Goal: Information Seeking & Learning: Learn about a topic

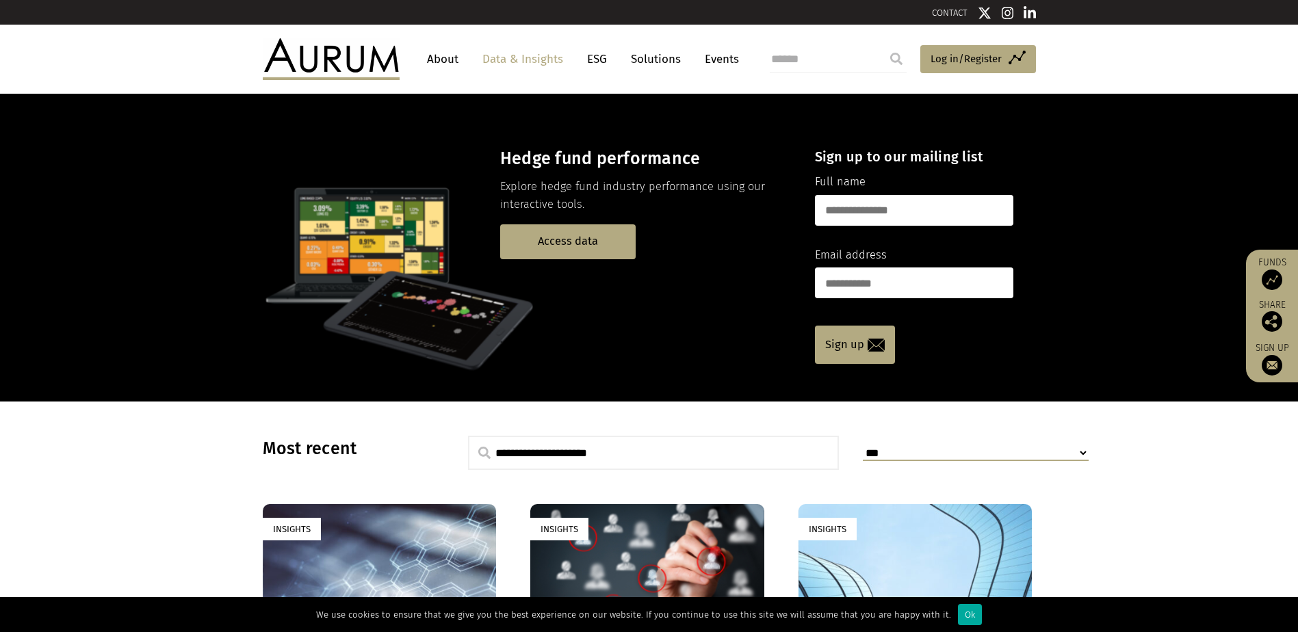
click at [501, 58] on link "Data & Insights" at bounding box center [523, 59] width 94 height 25
click at [570, 244] on link "Access data" at bounding box center [567, 241] width 135 height 35
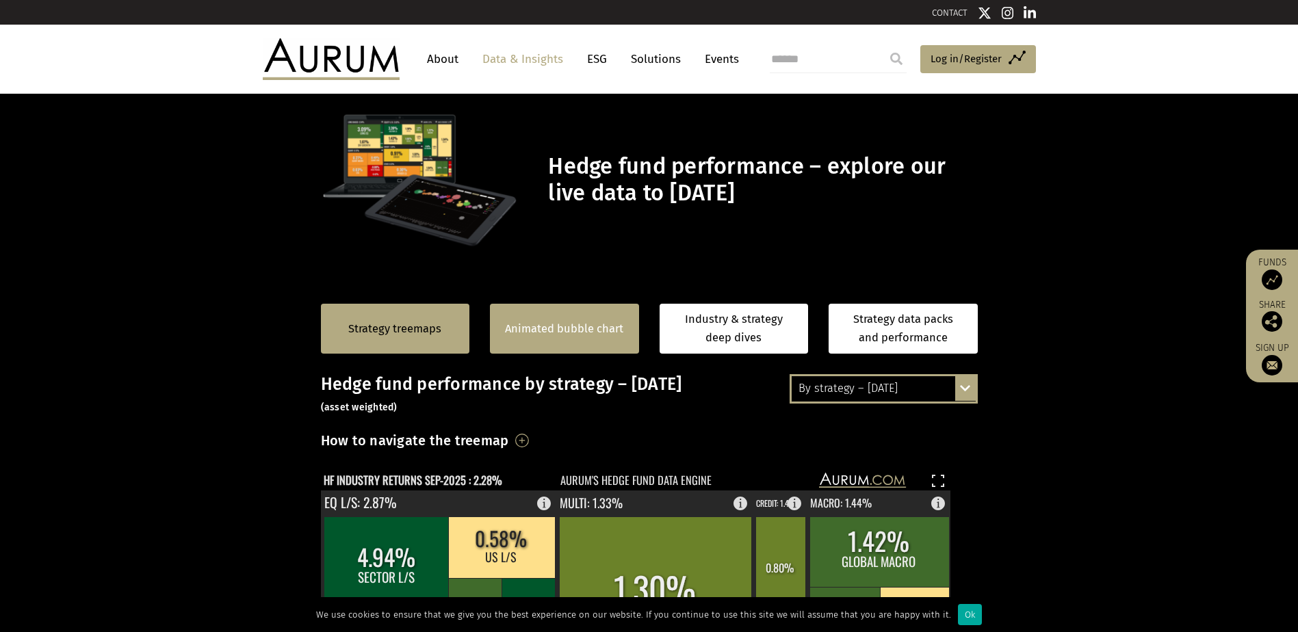
click at [603, 330] on link "Animated bubble chart" at bounding box center [564, 329] width 118 height 18
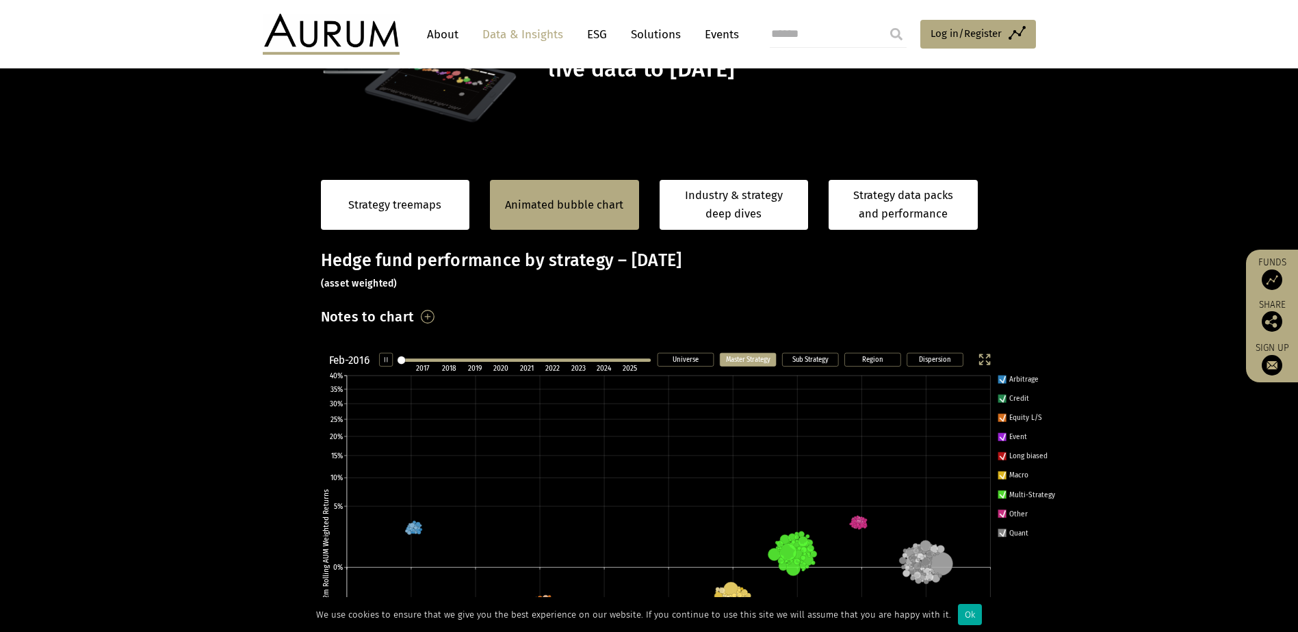
scroll to position [261, 0]
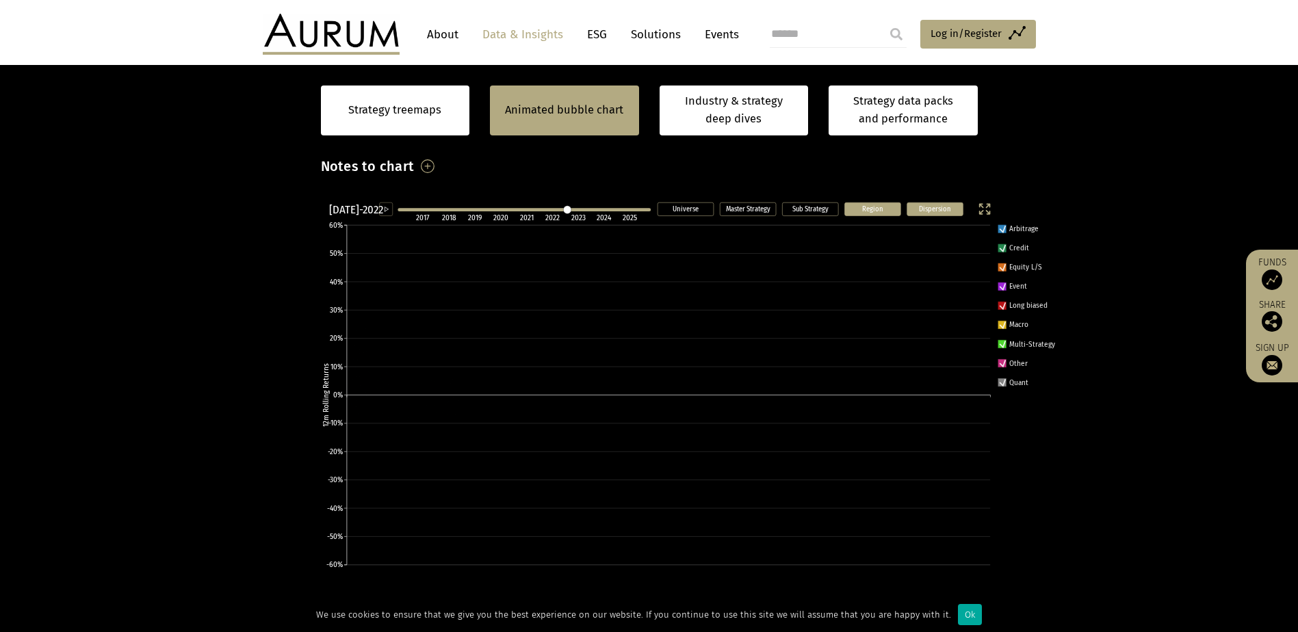
scroll to position [274, 0]
drag, startPoint x: 572, startPoint y: 211, endPoint x: 594, endPoint y: 211, distance: 21.9
click at [594, 209] on line at bounding box center [524, 209] width 250 height 0
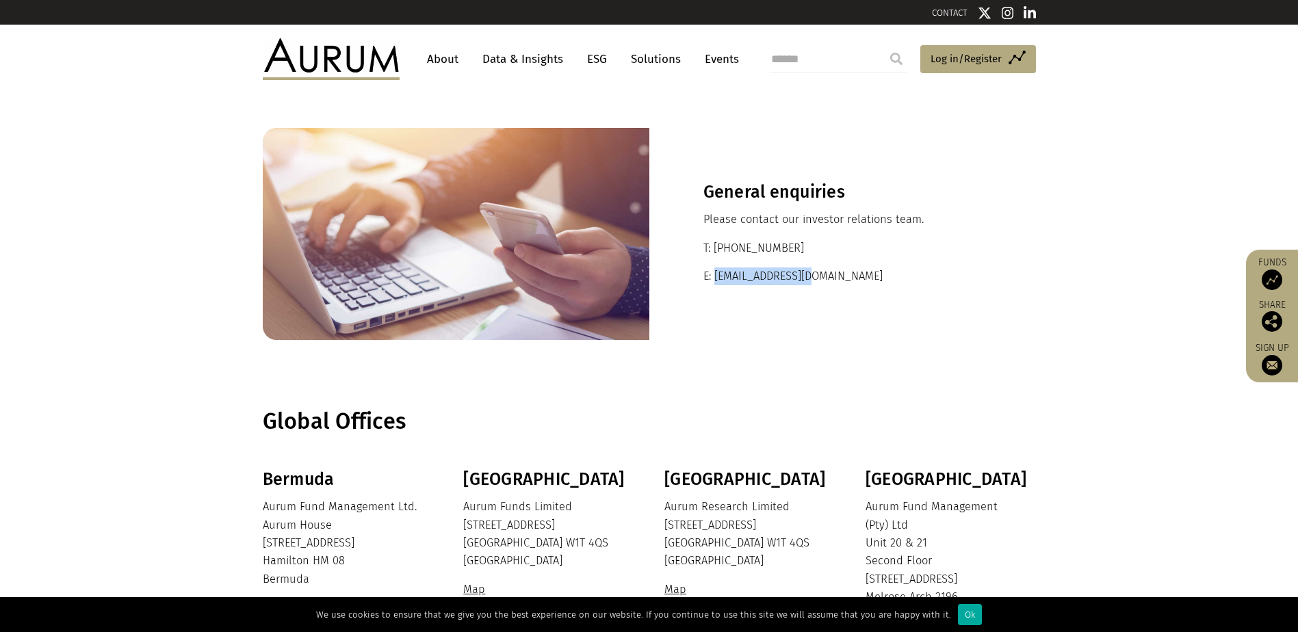
drag, startPoint x: 855, startPoint y: 279, endPoint x: 714, endPoint y: 281, distance: 140.3
click at [714, 281] on p "E: ir@aurumfunds.com" at bounding box center [842, 277] width 278 height 18
copy p "ir@aurumfunds.com"
click at [527, 64] on link "Data & Insights" at bounding box center [523, 59] width 94 height 25
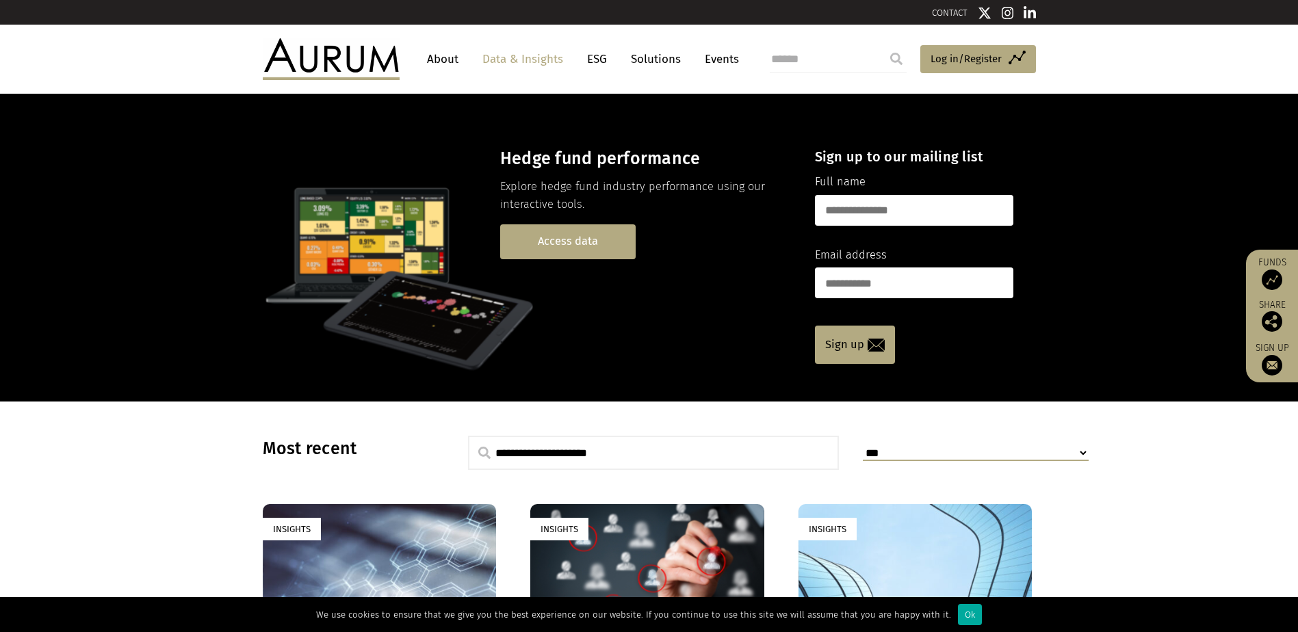
click at [569, 243] on link "Access data" at bounding box center [567, 241] width 135 height 35
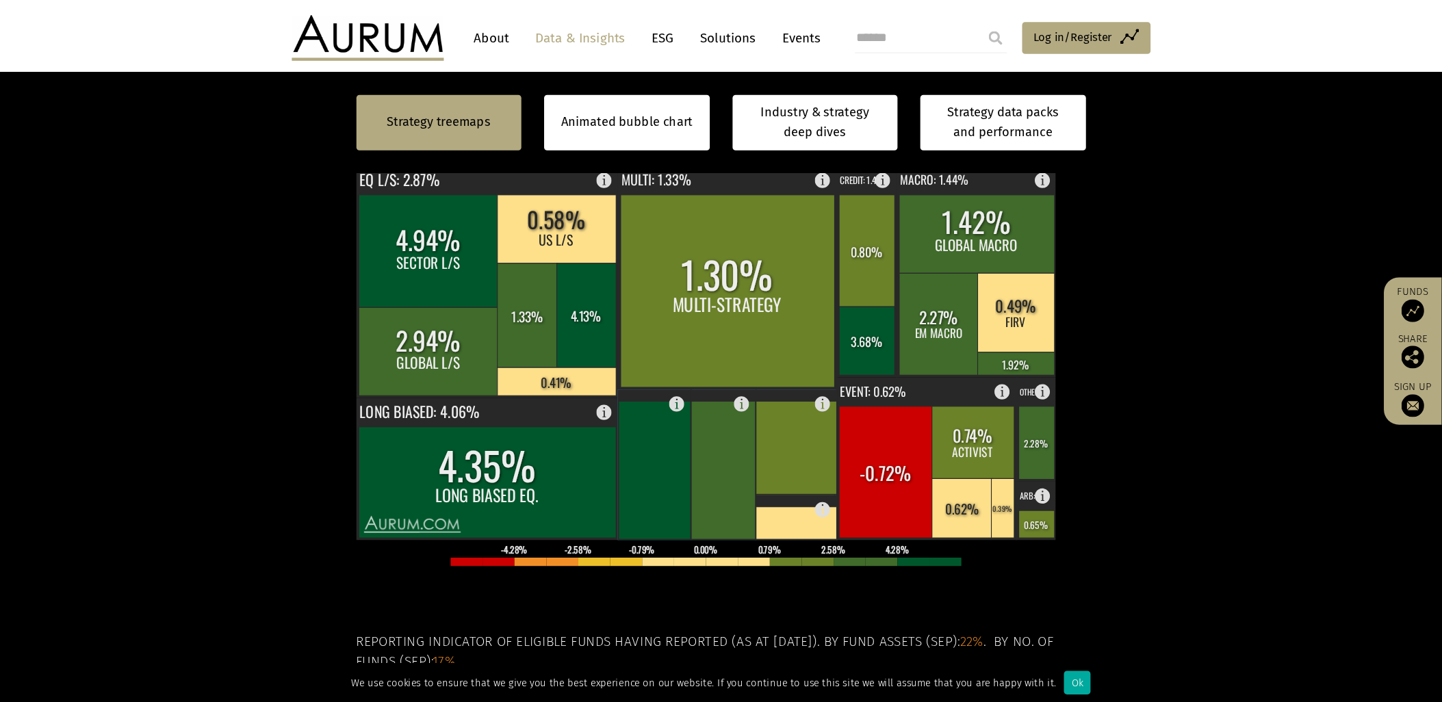
scroll to position [205, 0]
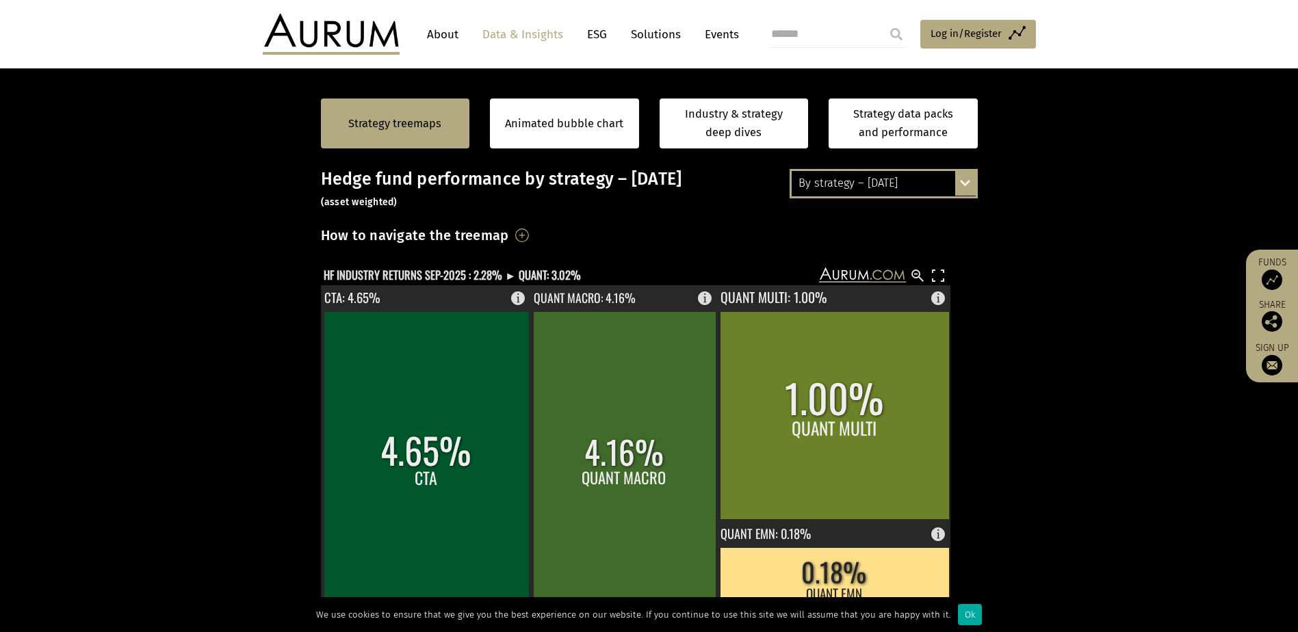
click at [277, 302] on section "Strategy treemaps Animated bubble chart Industry & strategy deep dives Strategy…" at bounding box center [649, 505] width 1298 height 855
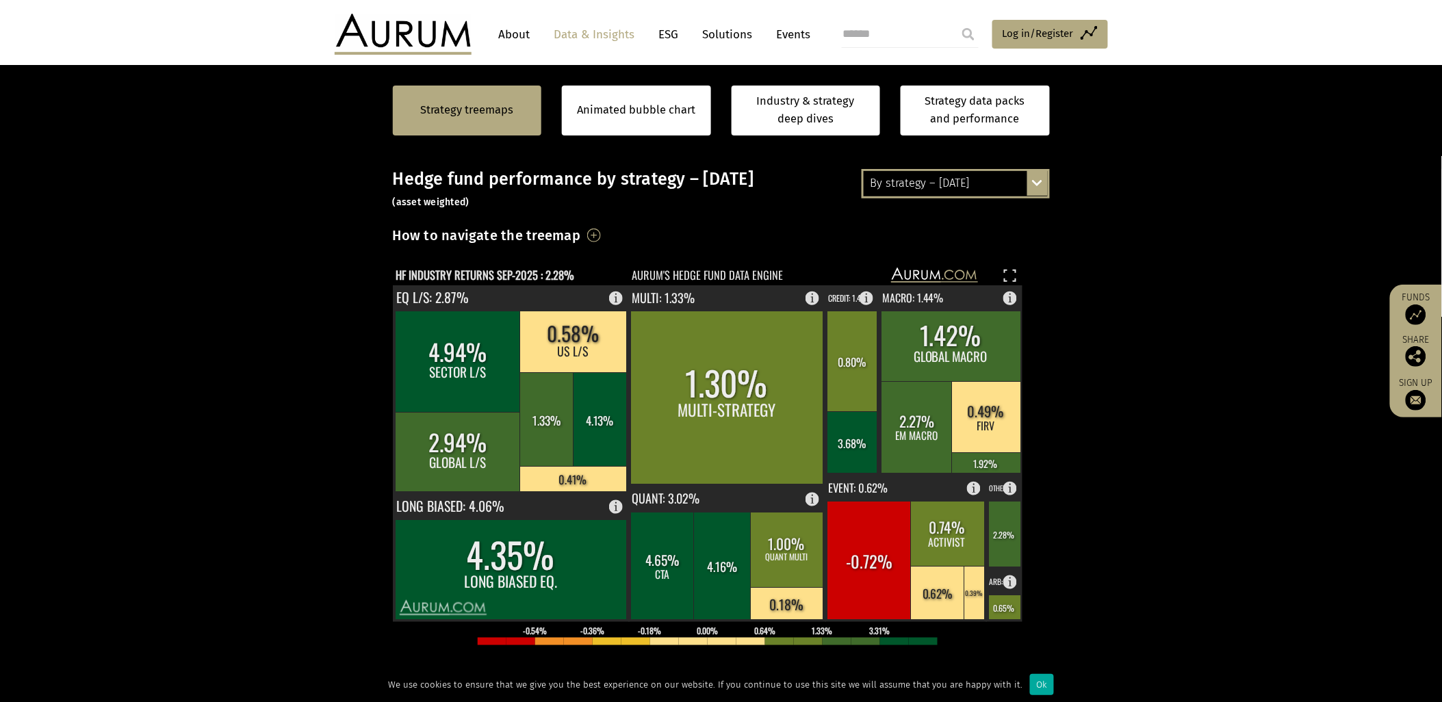
scroll to position [281, 0]
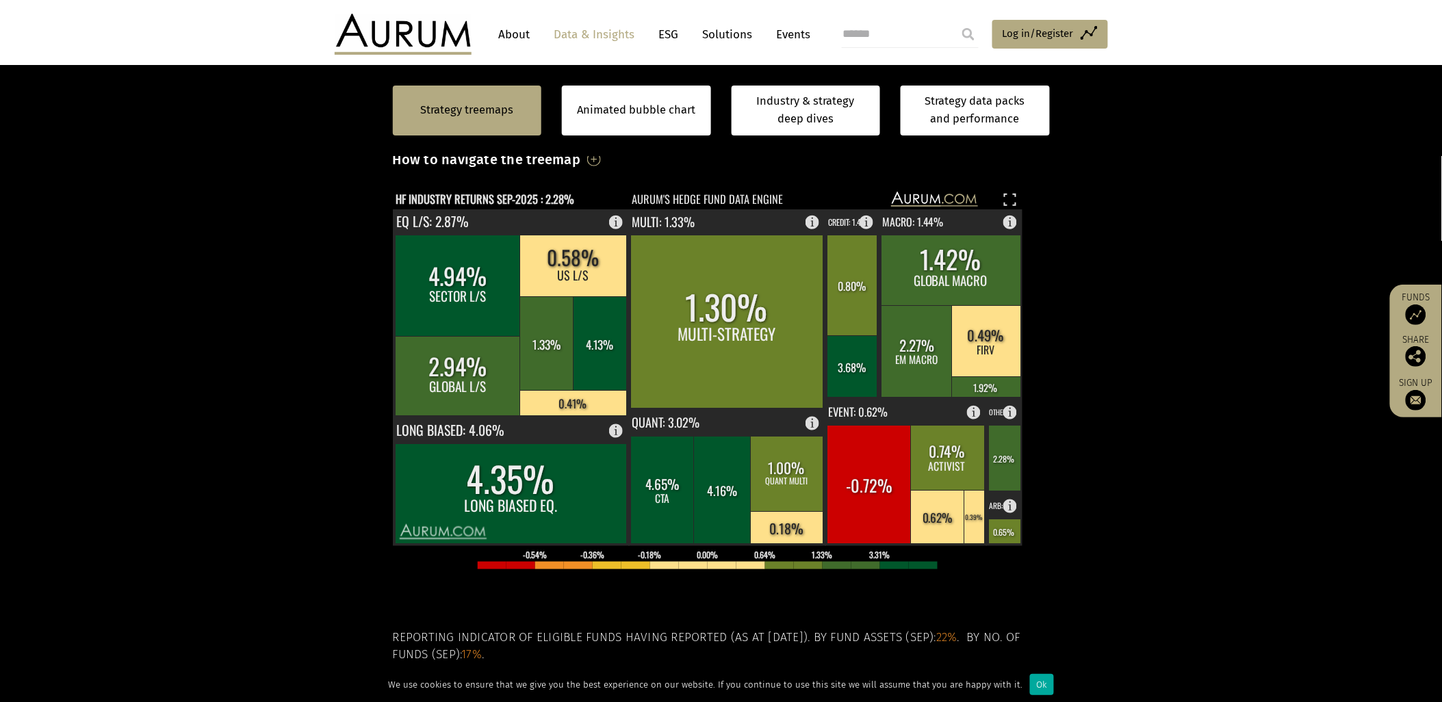
click at [1139, 341] on section "Strategy treemaps Animated bubble chart Industry & strategy deep dives Strategy…" at bounding box center [721, 429] width 1442 height 855
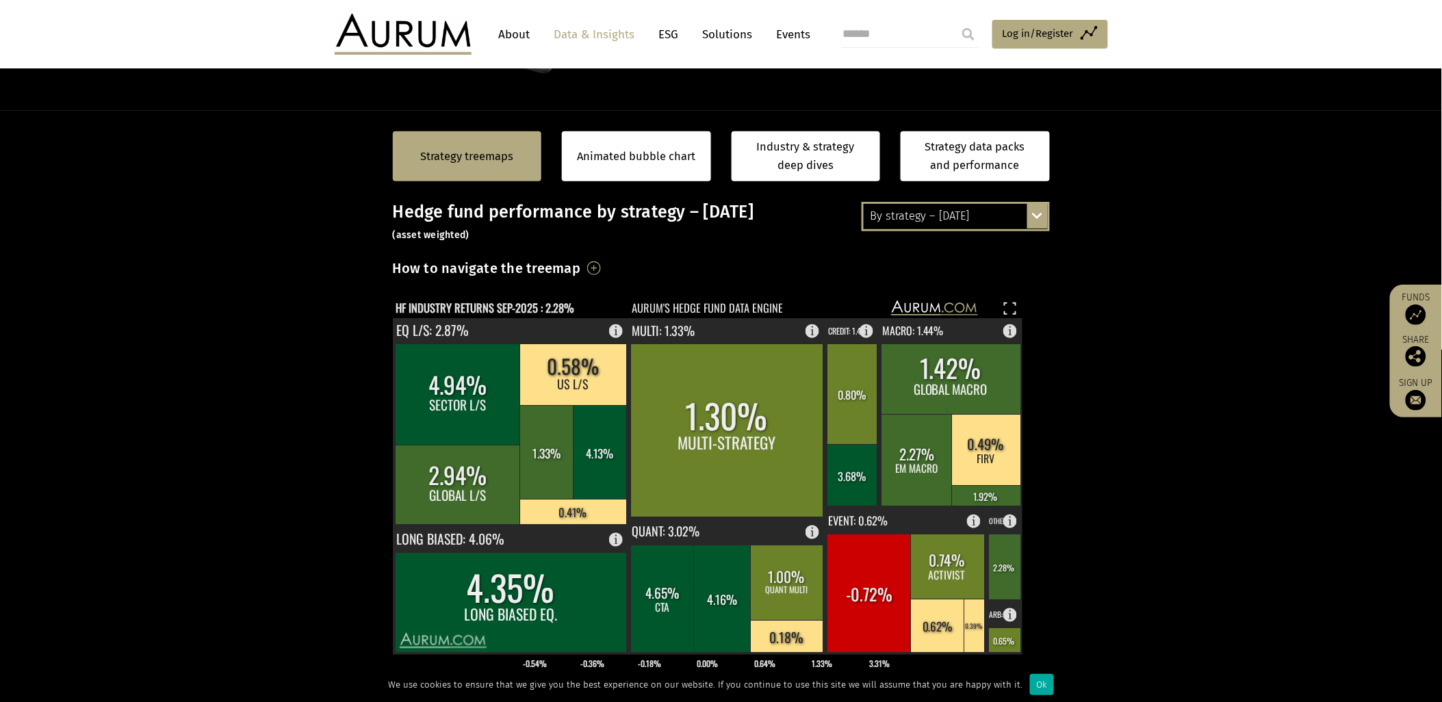
scroll to position [76, 0]
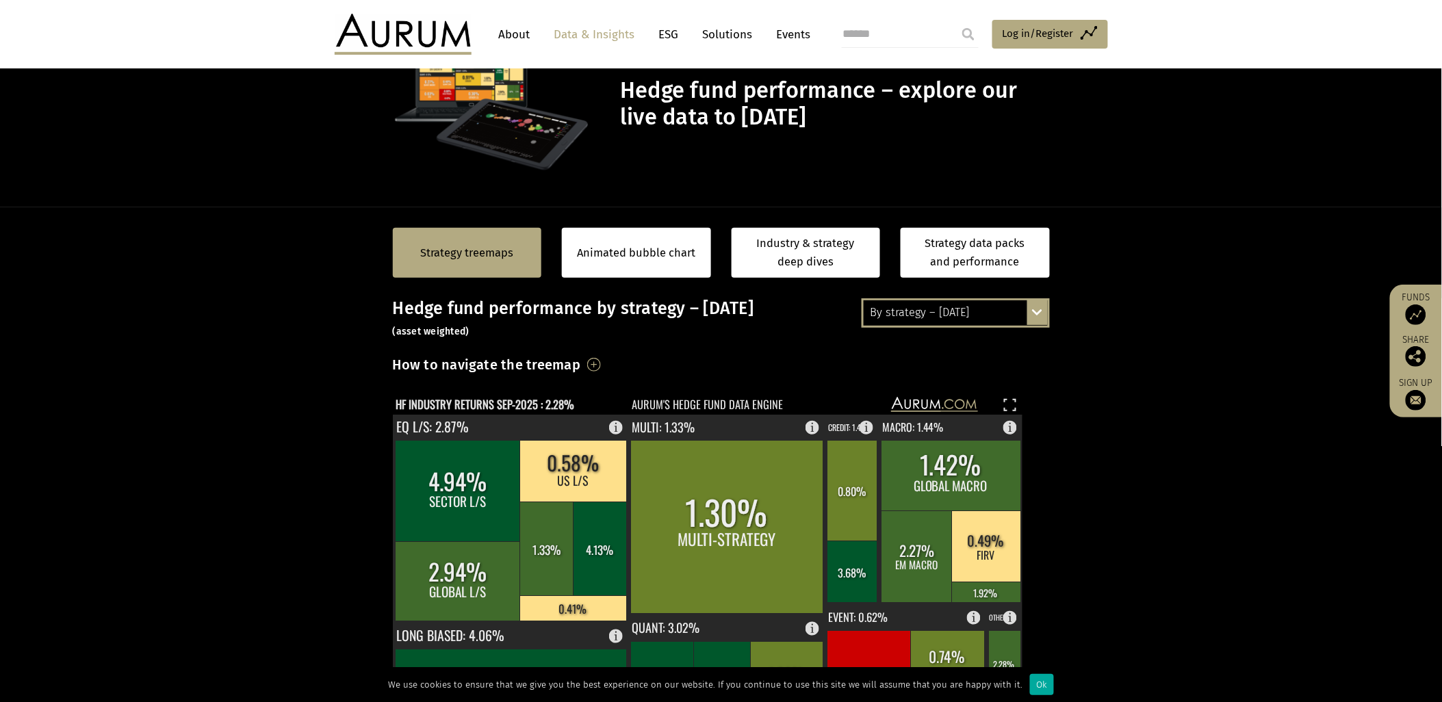
click at [985, 309] on div "By strategy – [DATE]" at bounding box center [955, 312] width 184 height 25
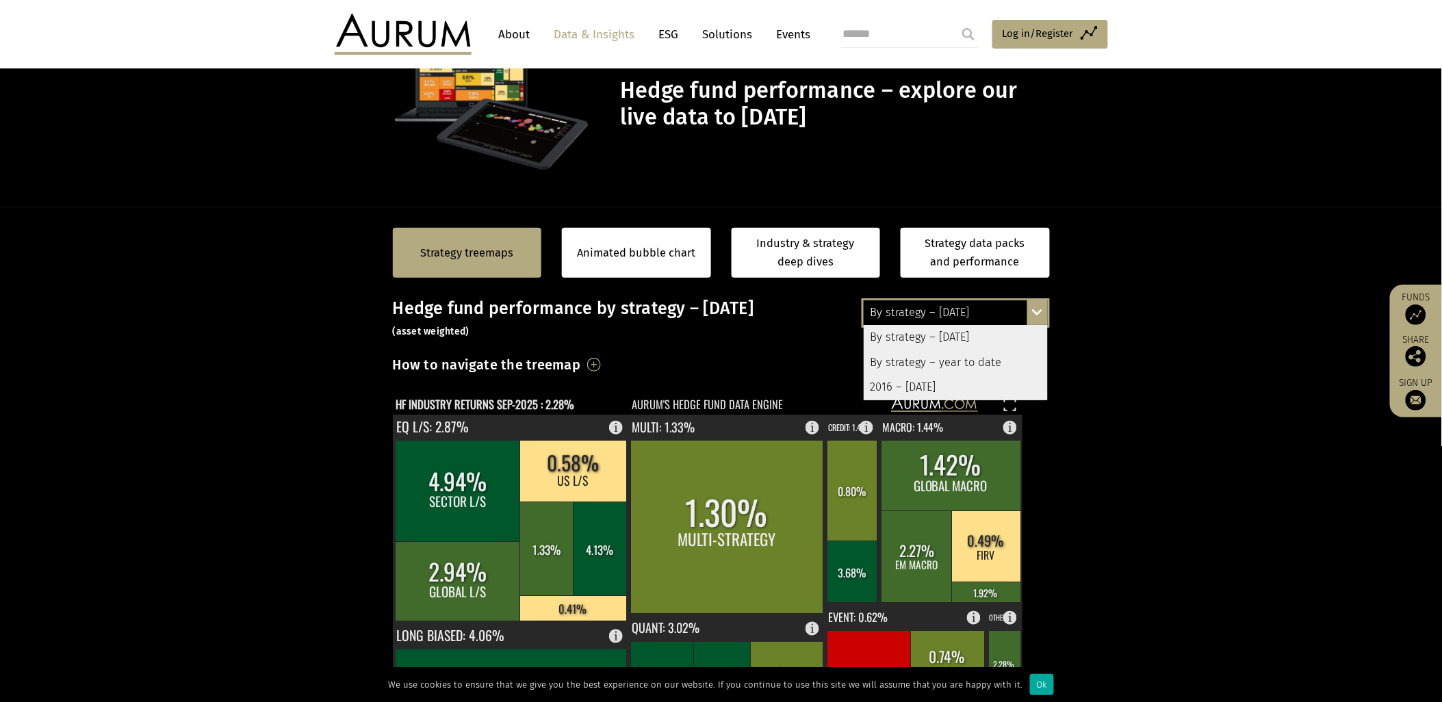
click at [1092, 361] on section "Strategy treemaps Animated bubble chart Industry & strategy deep dives Strategy…" at bounding box center [721, 634] width 1442 height 855
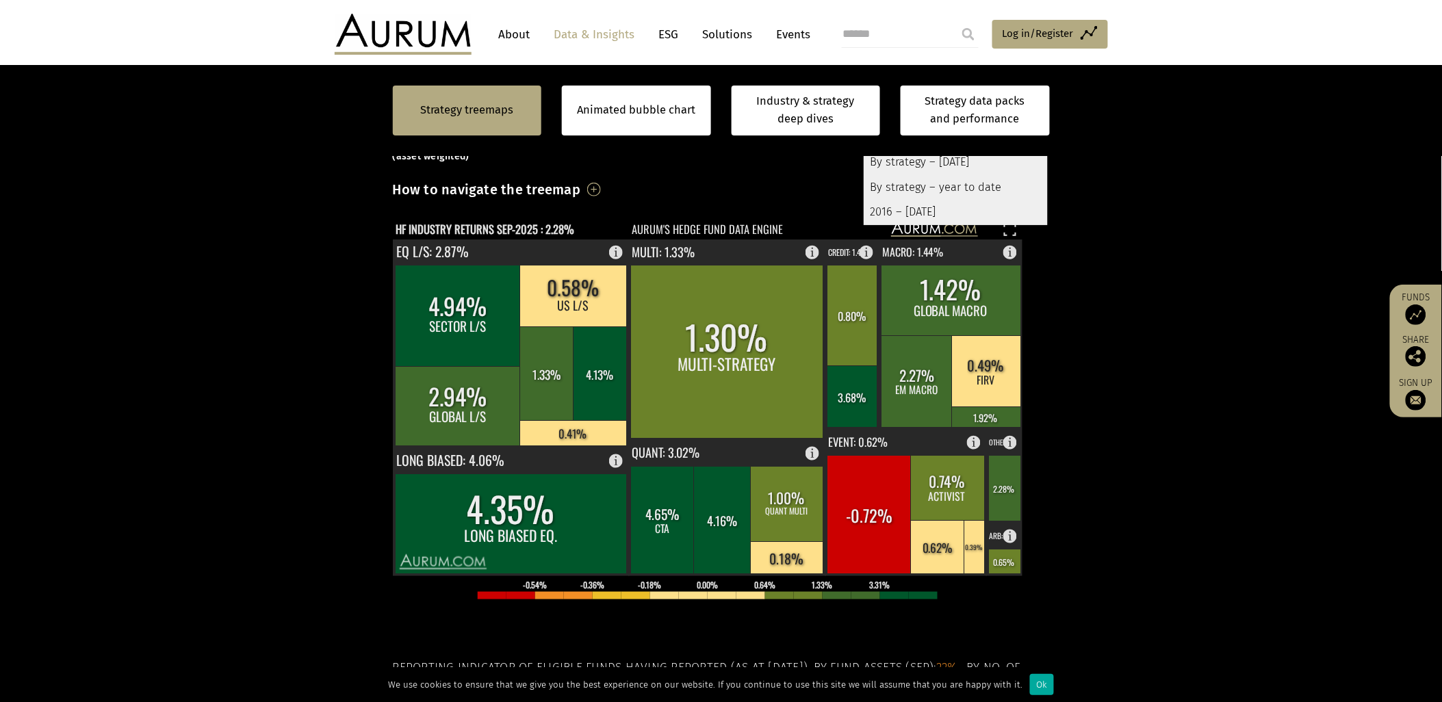
scroll to position [228, 0]
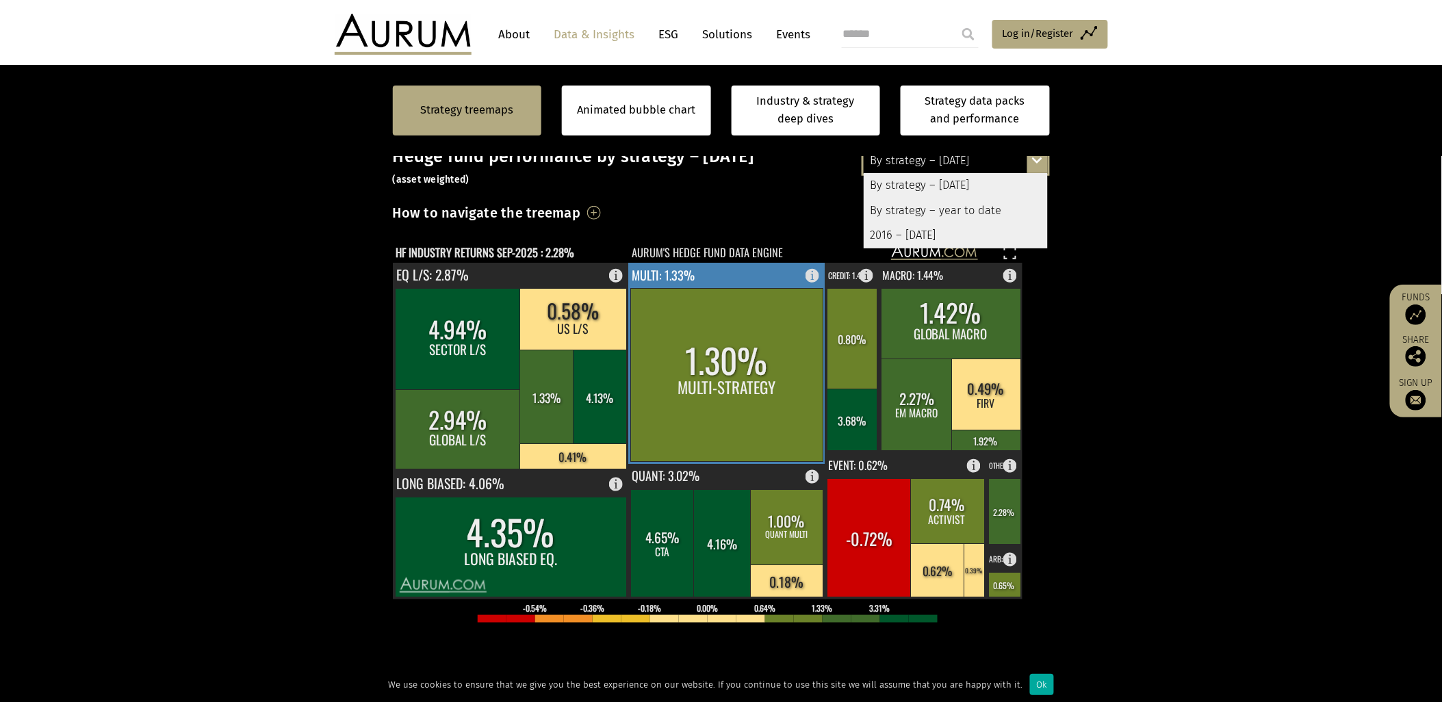
click at [739, 400] on rect at bounding box center [727, 375] width 192 height 173
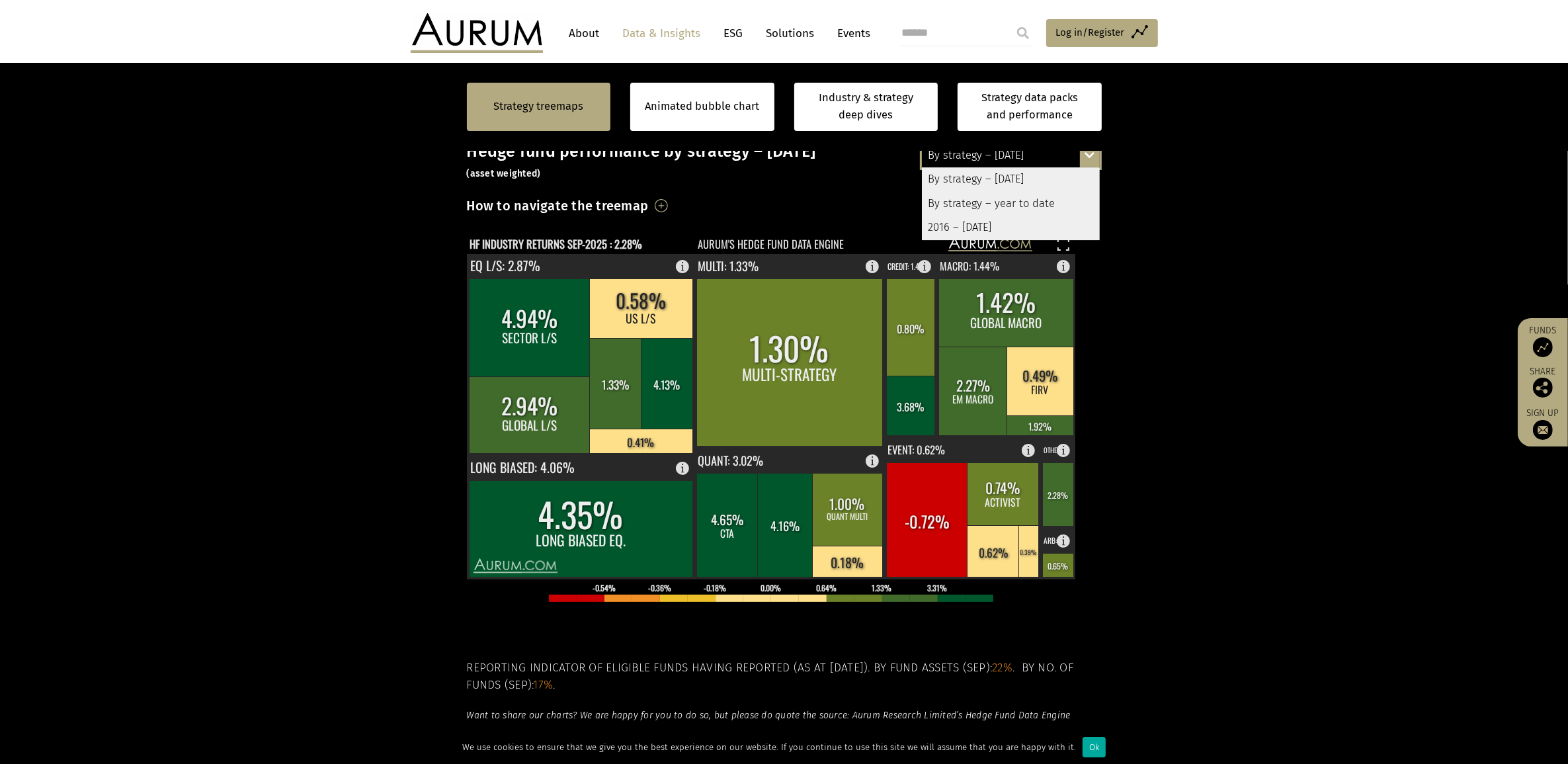
click at [205, 272] on section "Strategy treemaps Animated bubble chart Industry & strategy deep dives Strategy…" at bounding box center [784, 466] width 1568 height 827
